Goal: Information Seeking & Learning: Learn about a topic

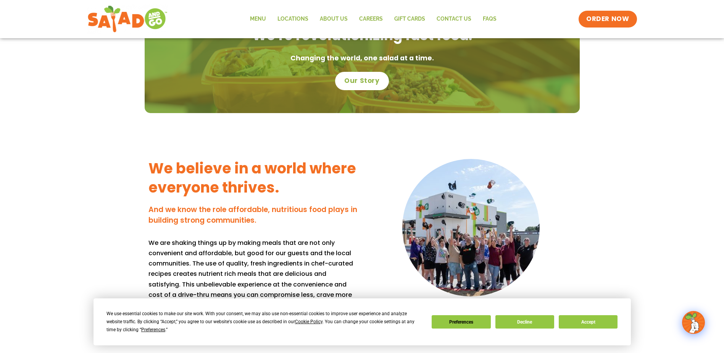
scroll to position [534, 0]
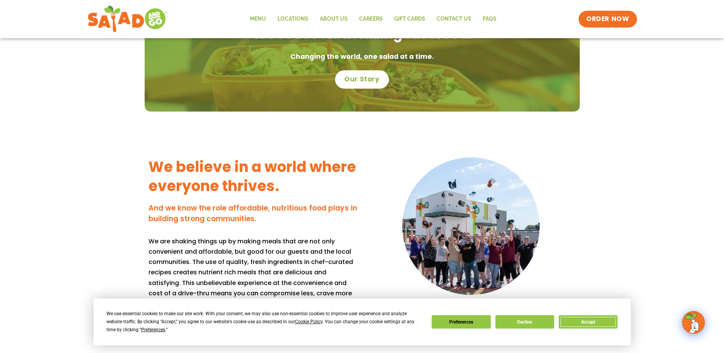
click at [586, 324] on button "Accept" at bounding box center [588, 321] width 59 height 13
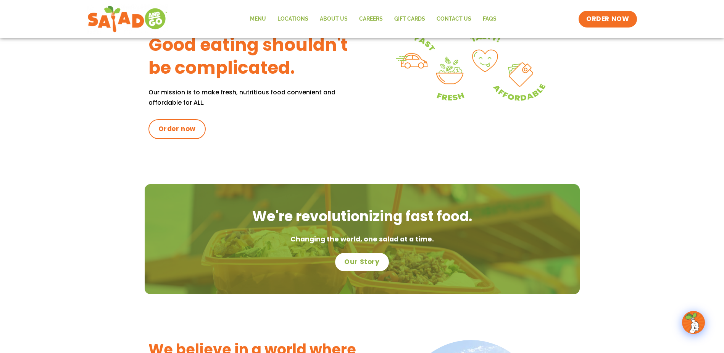
scroll to position [279, 0]
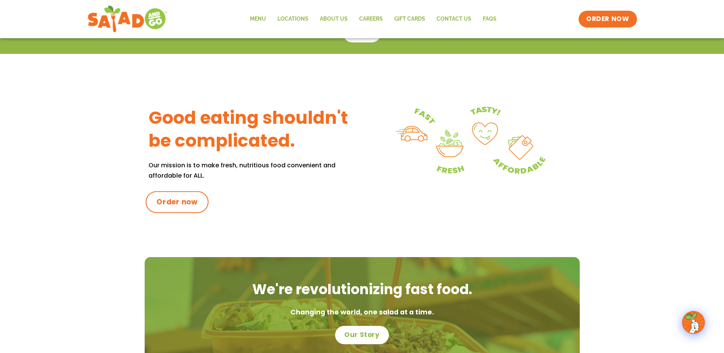
click at [186, 202] on span "Order now" at bounding box center [176, 202] width 41 height 10
click at [267, 18] on link "Menu" at bounding box center [257, 19] width 27 height 18
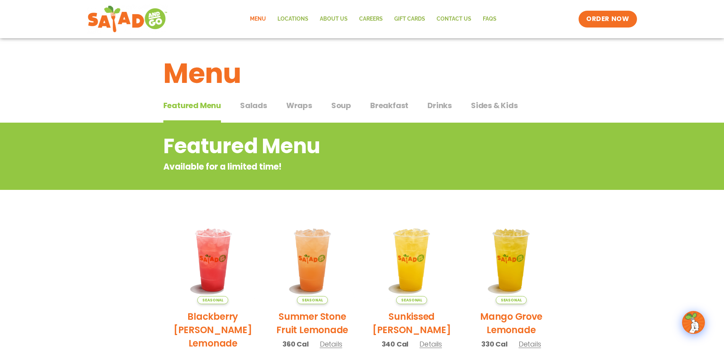
click at [251, 107] on span "Salads" at bounding box center [253, 105] width 27 height 11
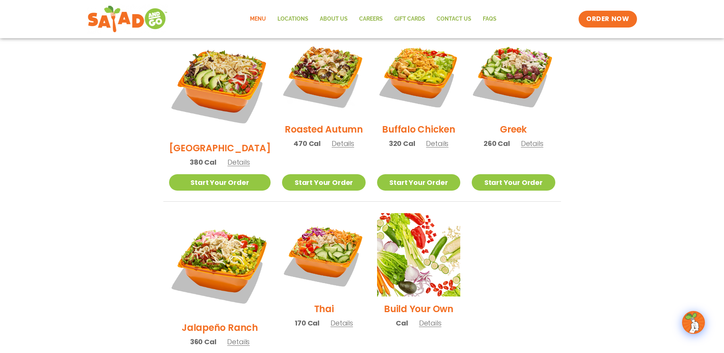
scroll to position [343, 0]
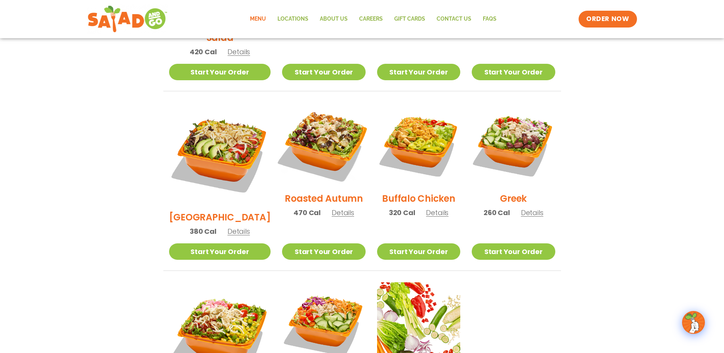
click at [333, 142] on img at bounding box center [324, 144] width 98 height 98
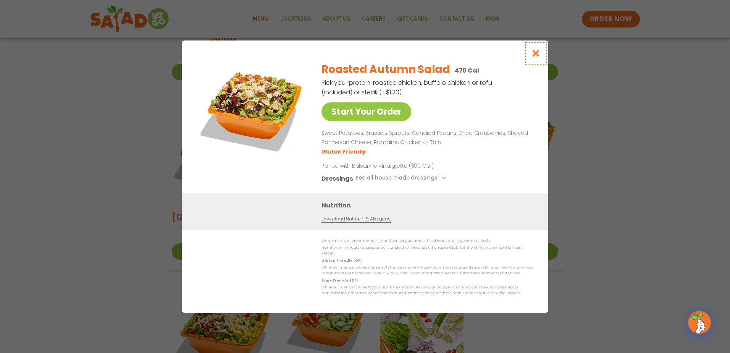
click at [531, 55] on icon "Close modal" at bounding box center [536, 53] width 10 height 8
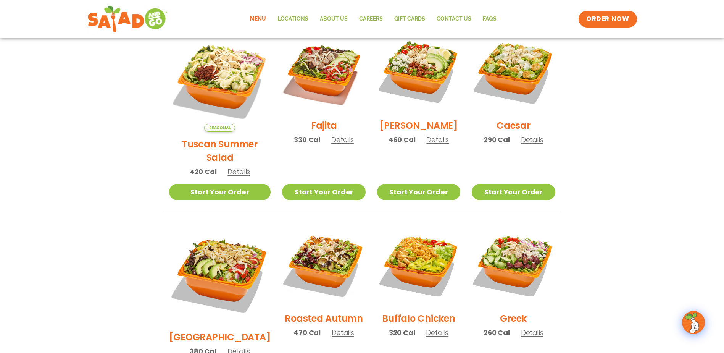
scroll to position [191, 0]
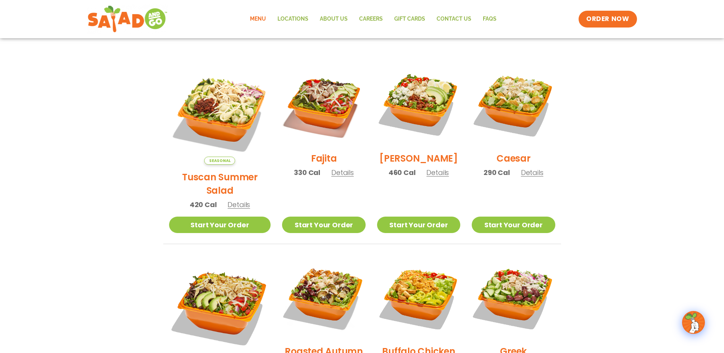
click at [323, 117] on img at bounding box center [323, 104] width 83 height 83
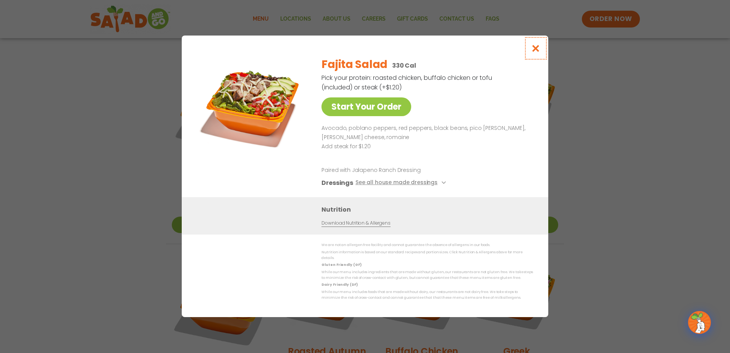
click at [535, 52] on icon "Close modal" at bounding box center [536, 48] width 10 height 8
